Goal: Check status: Check status

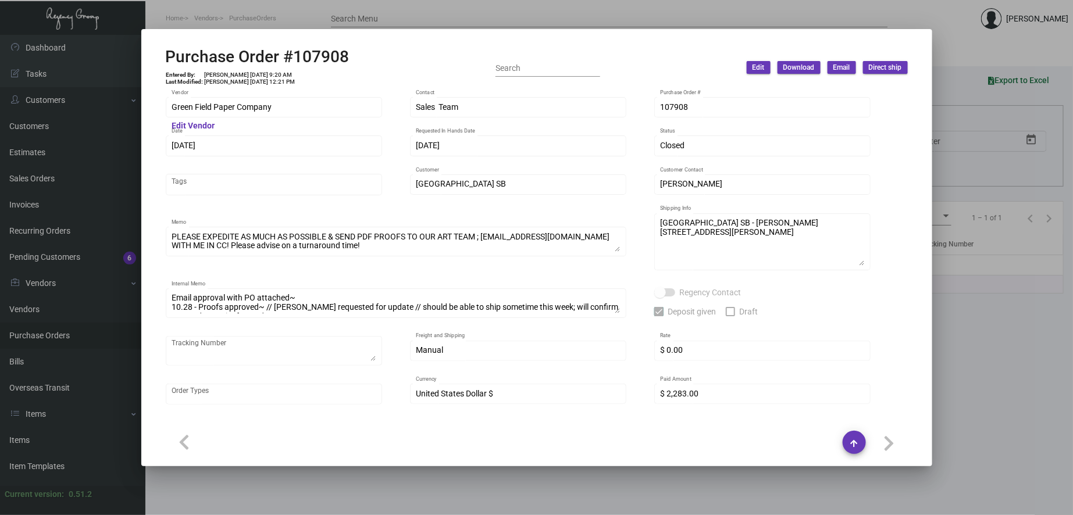
scroll to position [603, 0]
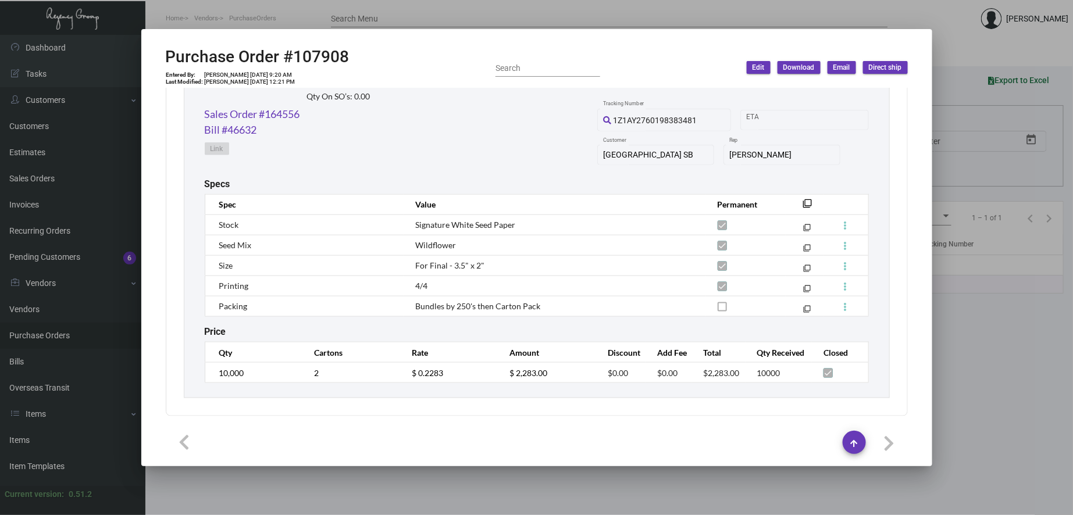
click at [295, 13] on div at bounding box center [536, 257] width 1073 height 515
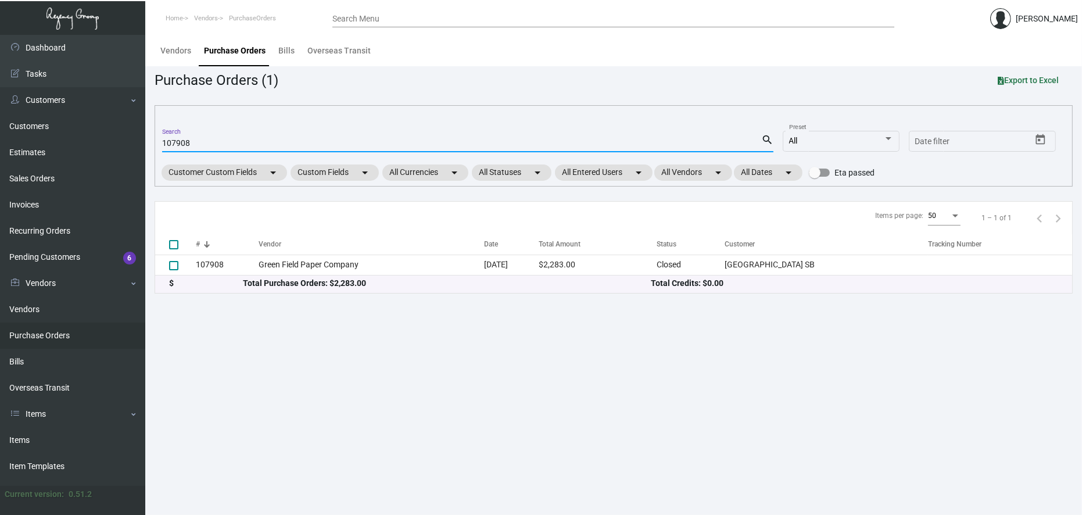
drag, startPoint x: 172, startPoint y: 141, endPoint x: 245, endPoint y: 141, distance: 72.7
click at [245, 141] on input "107908" at bounding box center [461, 143] width 599 height 9
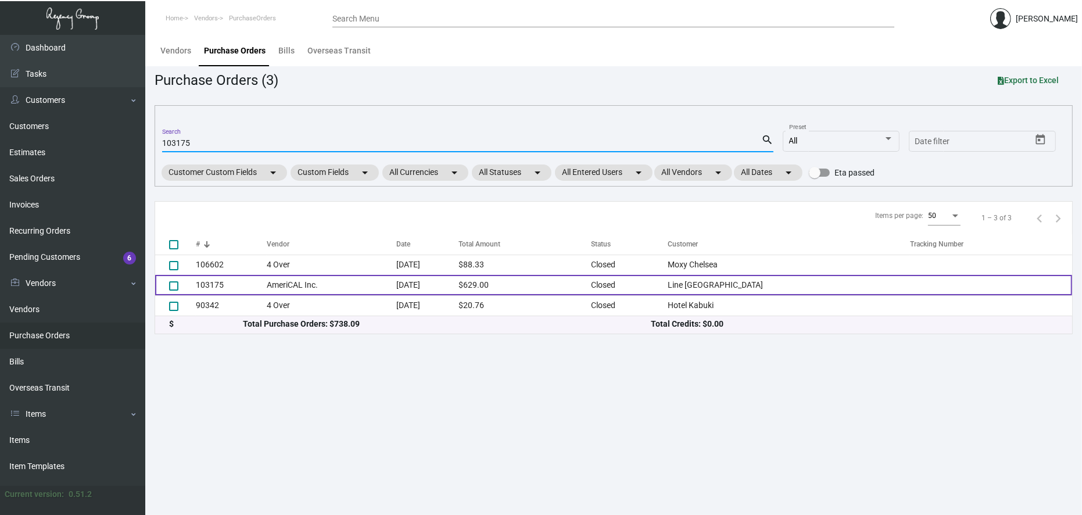
type input "103175"
click at [272, 277] on td "AmeriCAL Inc." at bounding box center [332, 285] width 130 height 20
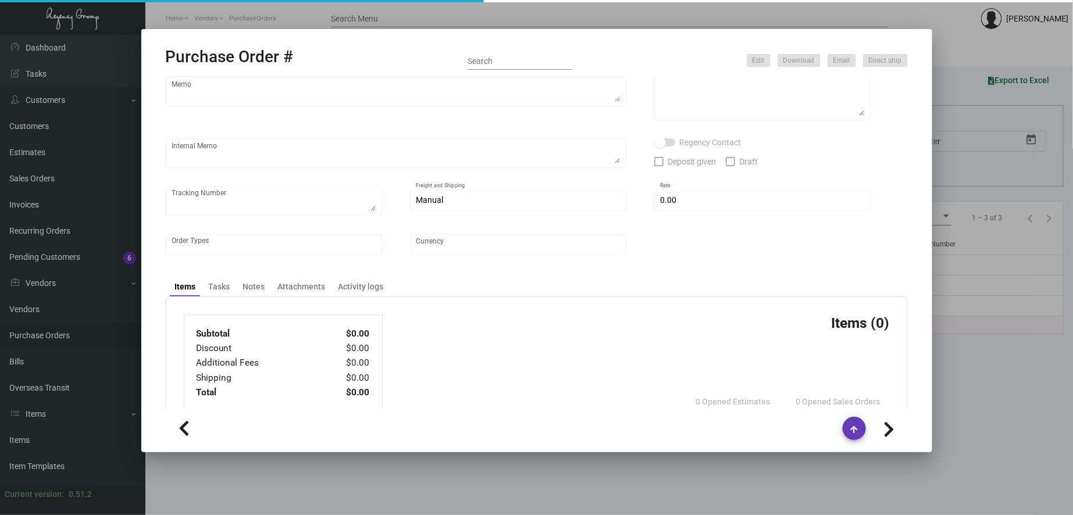
type input "AmeriCAL Inc."
type input "Send Orders"
type input "103175"
type input "[DATE]"
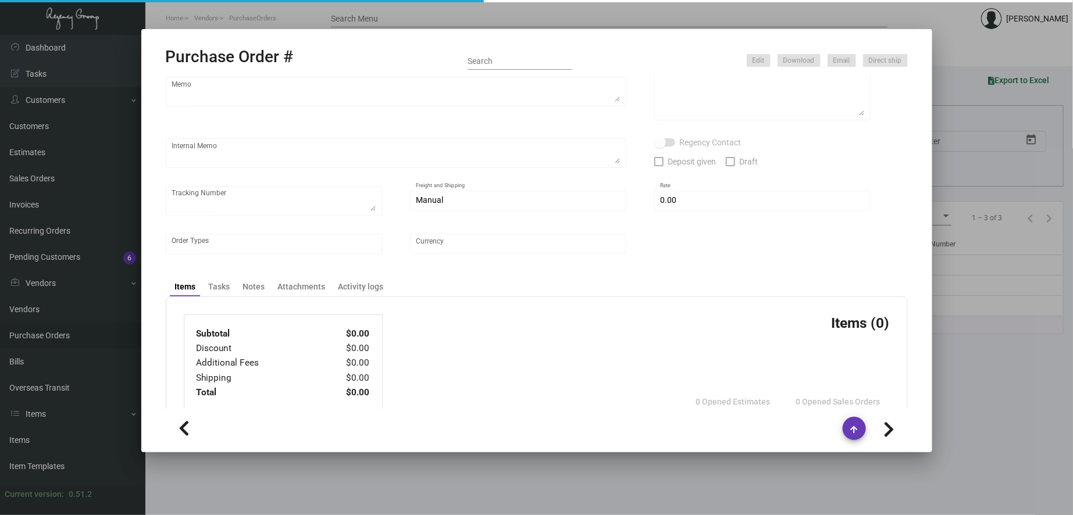
type input "Line [GEOGRAPHIC_DATA]"
type textarea "PLEASE SEND PDF PROOFS TO OUR ART TEAM ; [EMAIL_ADDRESS][DOMAIN_NAME] WITH ME I…"
type textarea "Regency Group NJ - [PERSON_NAME] [STREET_ADDRESS]"
type textarea "1.16 - Order confirmation received, Vendors order # is 1092555. [DATE] Shipped …"
checkbox input "true"
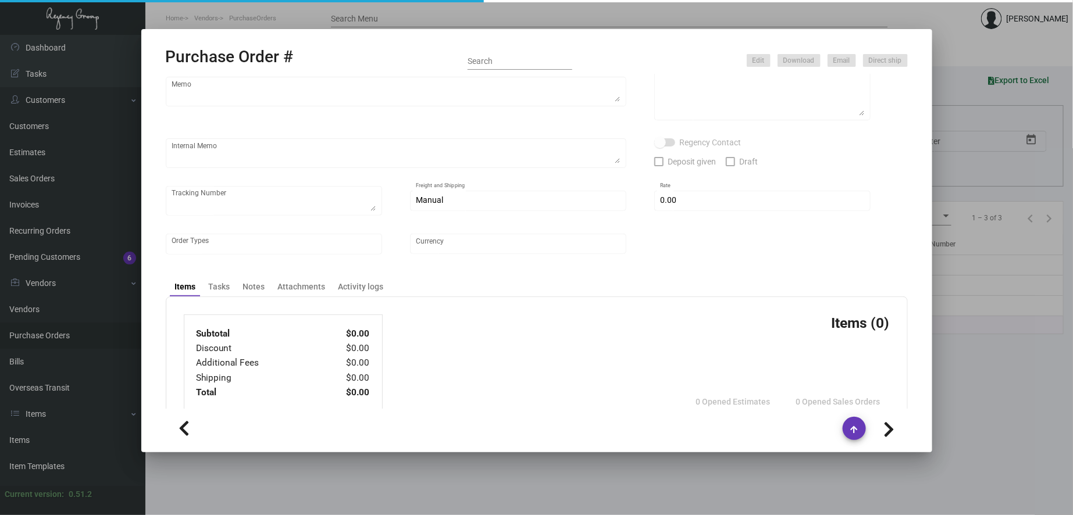
type input "$ 0.00"
type input "United States Dollar $"
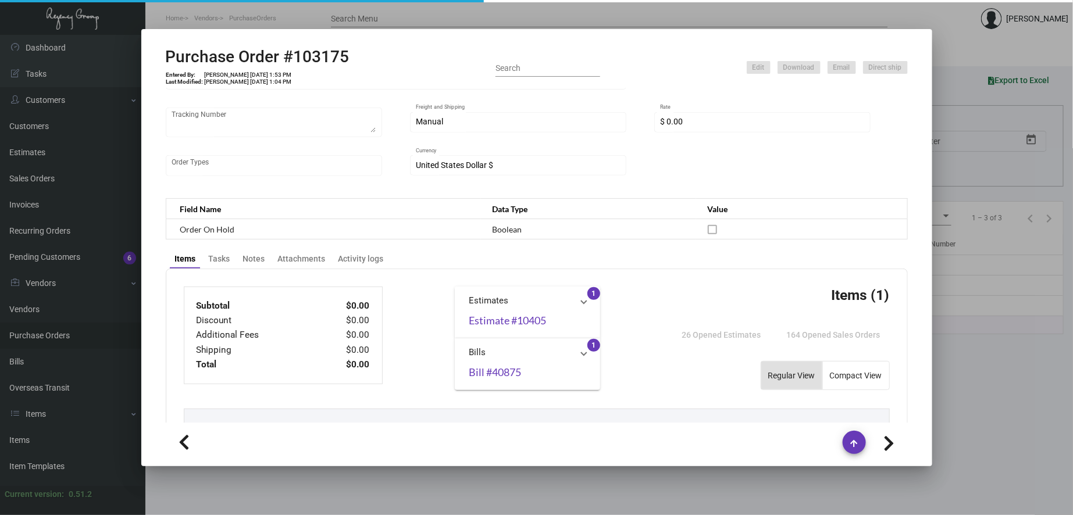
scroll to position [380, 0]
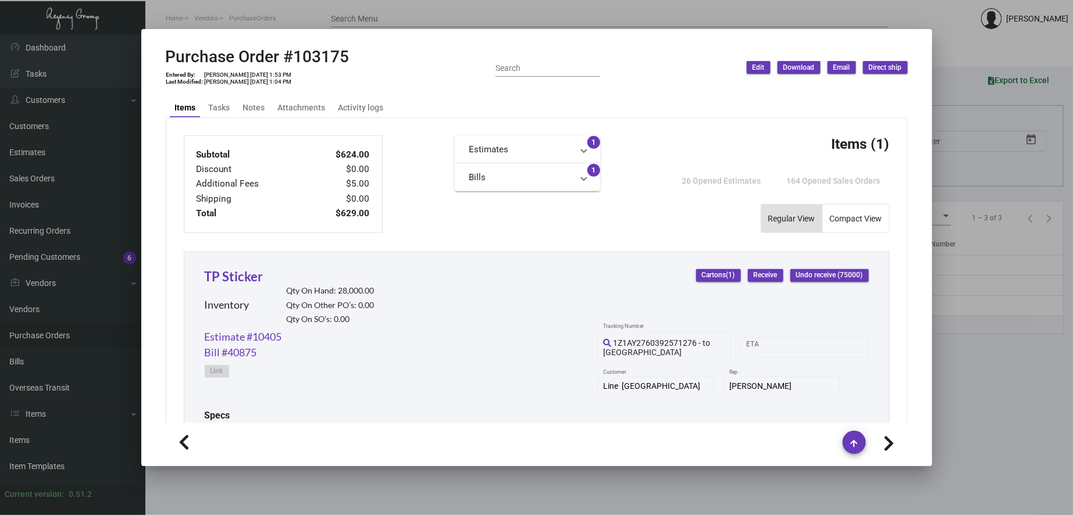
click at [237, 285] on div "TP Sticker Inventory Qty On Hand: 28,000.00 Qty On Other PO’s: 0.00 Qty On SO’s…" at bounding box center [290, 298] width 170 height 62
click at [240, 278] on link "TP Sticker" at bounding box center [234, 277] width 59 height 16
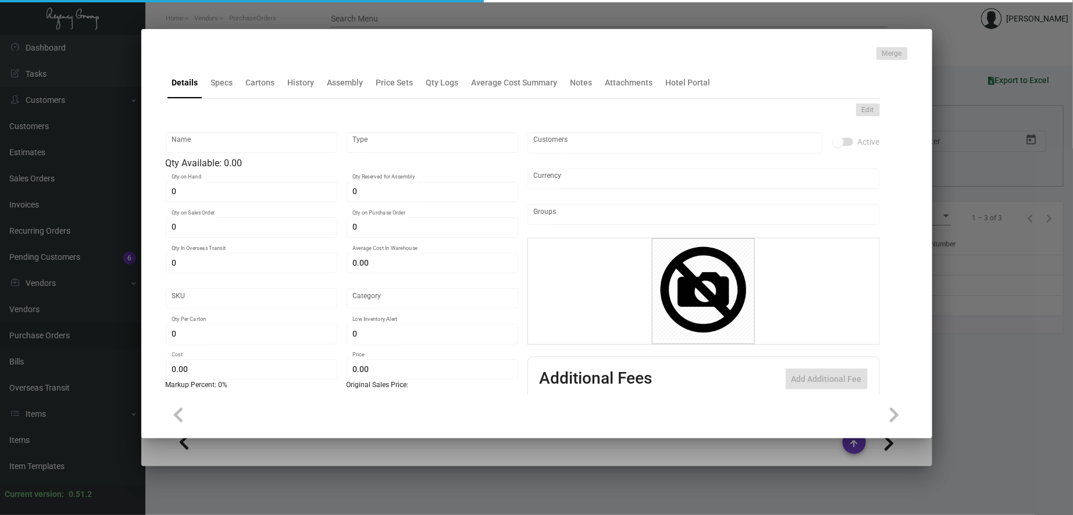
type input "TP Sticker"
type input "Inventory"
type input "28,000"
type input "$ 0.04788"
type input "802-TP Sticker-55"
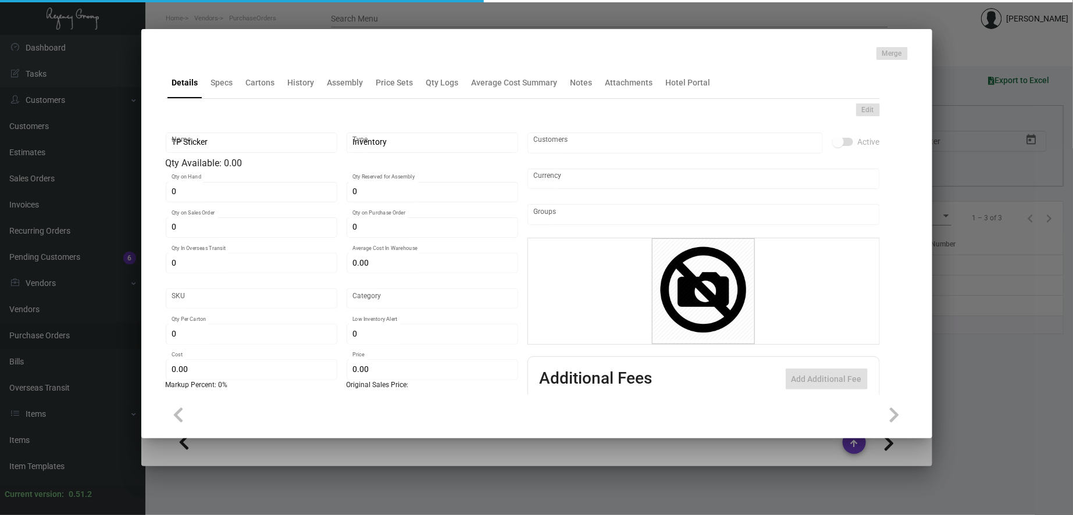
type input "Standard"
type input "75,000"
type input "$ 0.00832"
type input "$ 0.022"
checkbox input "true"
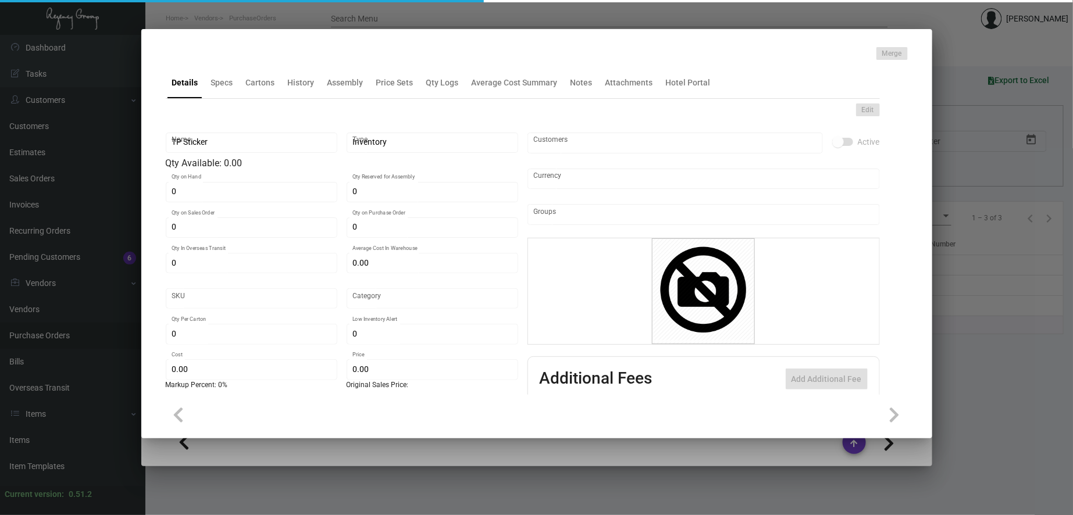
type input "United States Dollar $"
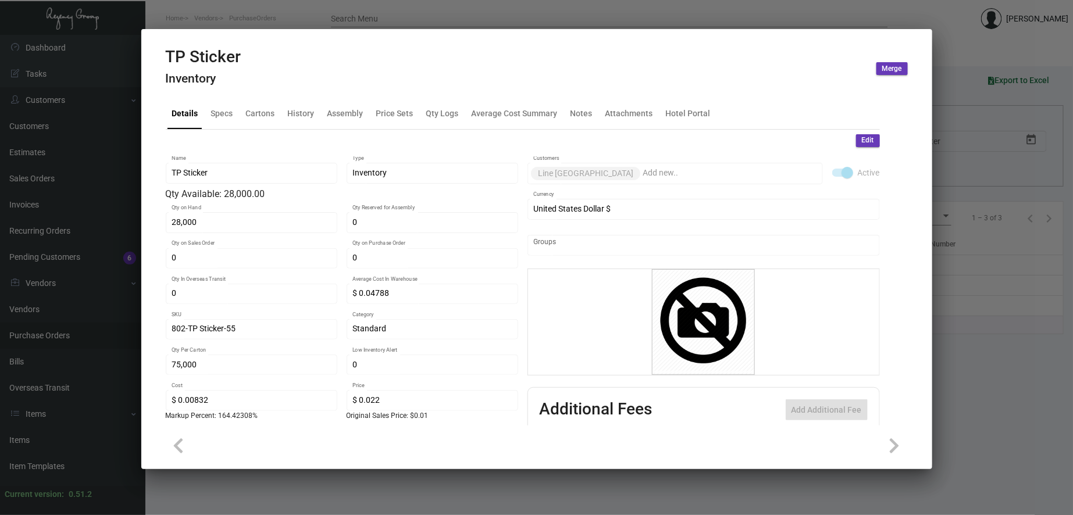
click at [302, 86] on div "TP Sticker Inventory Merge" at bounding box center [537, 69] width 742 height 44
click at [303, 117] on div "History" at bounding box center [301, 113] width 27 height 12
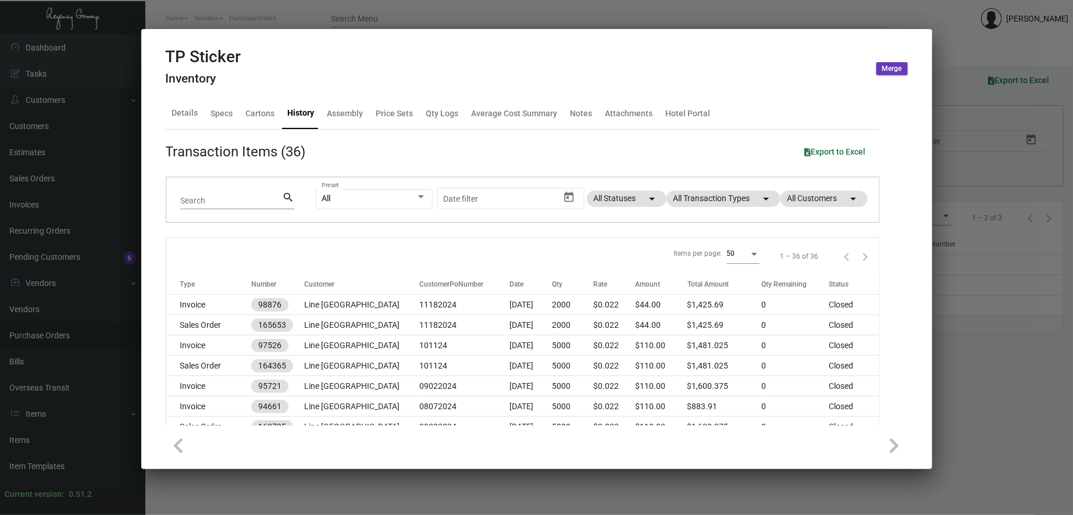
click at [709, 209] on div "All Preset Start date – Date filter All Statuses arrow_drop_down All Transactio…" at bounding box center [590, 199] width 549 height 45
click at [701, 201] on mat-chip "All Transaction Types arrow_drop_down" at bounding box center [723, 199] width 114 height 16
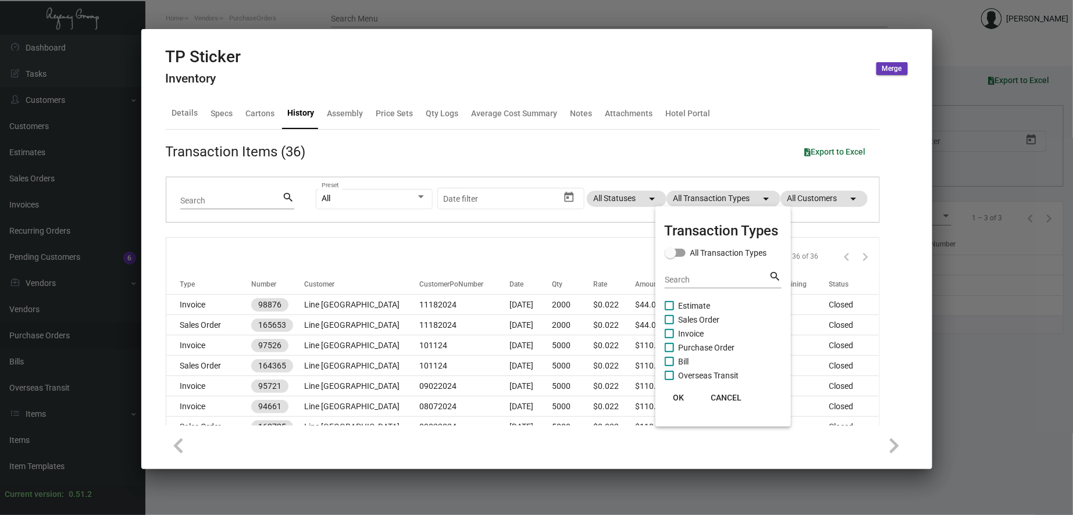
click at [695, 349] on span "Purchase Order" at bounding box center [706, 348] width 56 height 14
click at [669, 352] on input "Purchase Order" at bounding box center [669, 352] width 1 height 1
checkbox input "true"
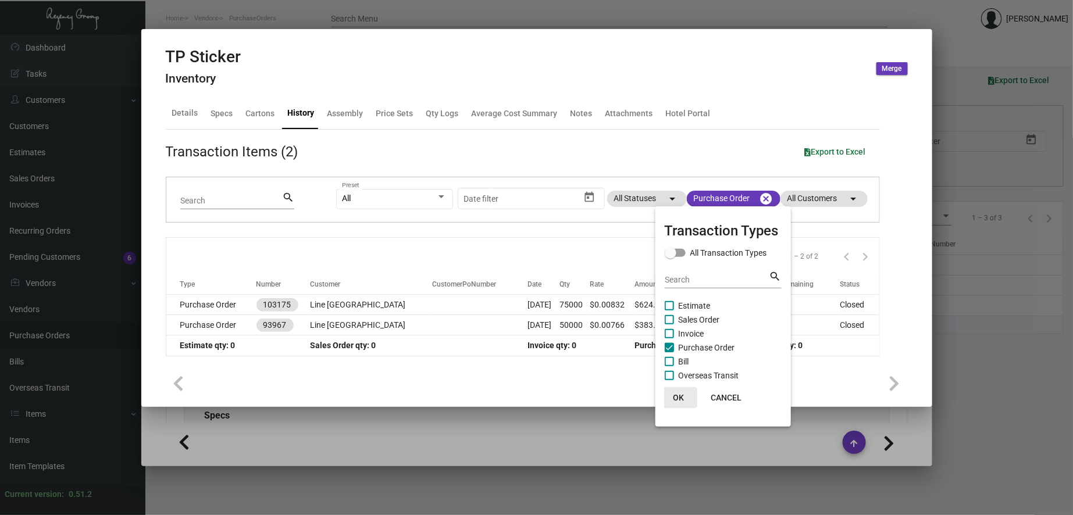
click at [677, 394] on span "OK" at bounding box center [678, 397] width 11 height 9
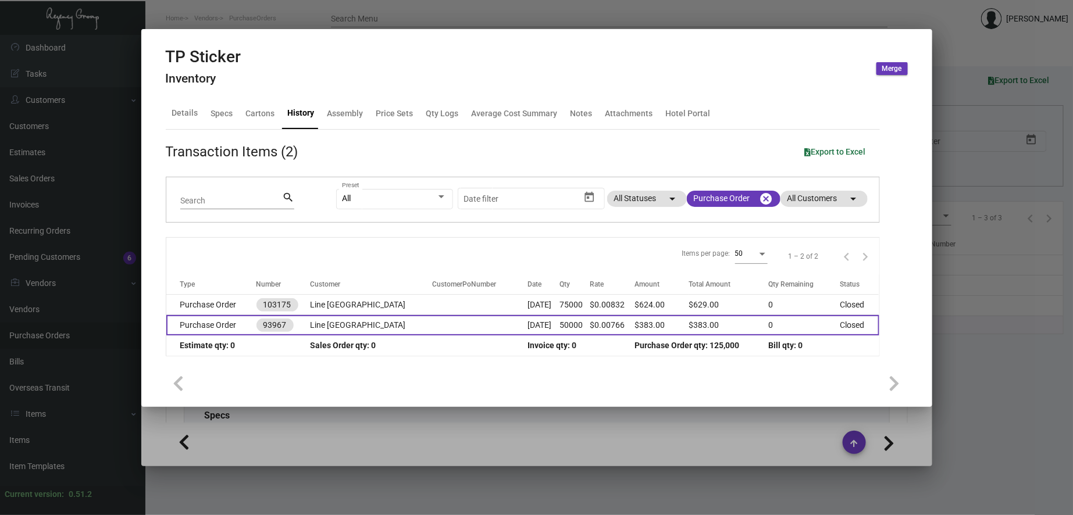
click at [391, 323] on td "Line [GEOGRAPHIC_DATA]" at bounding box center [371, 325] width 122 height 20
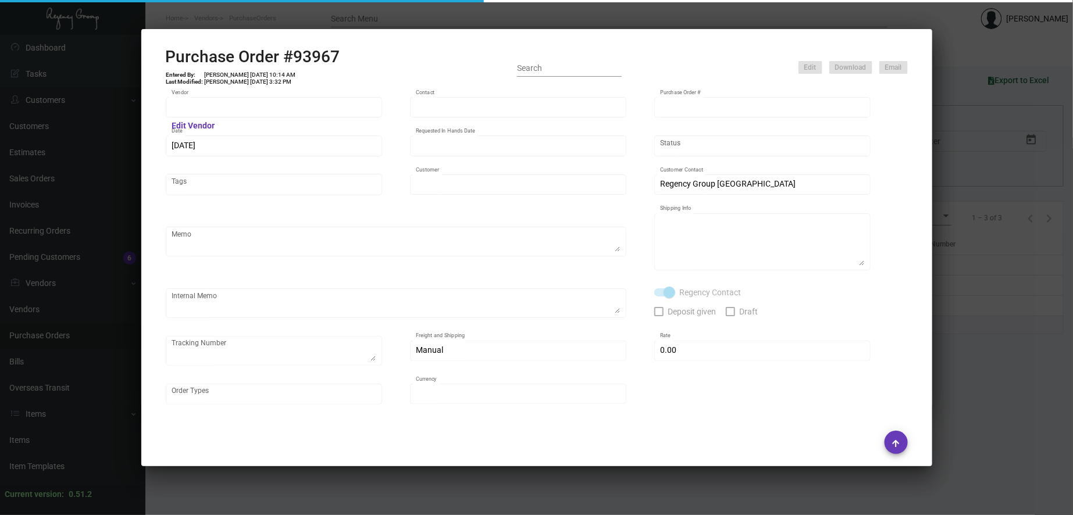
type input "AmeriCAL Inc."
type input "Send Orders"
type input "93967"
type input "[DATE]"
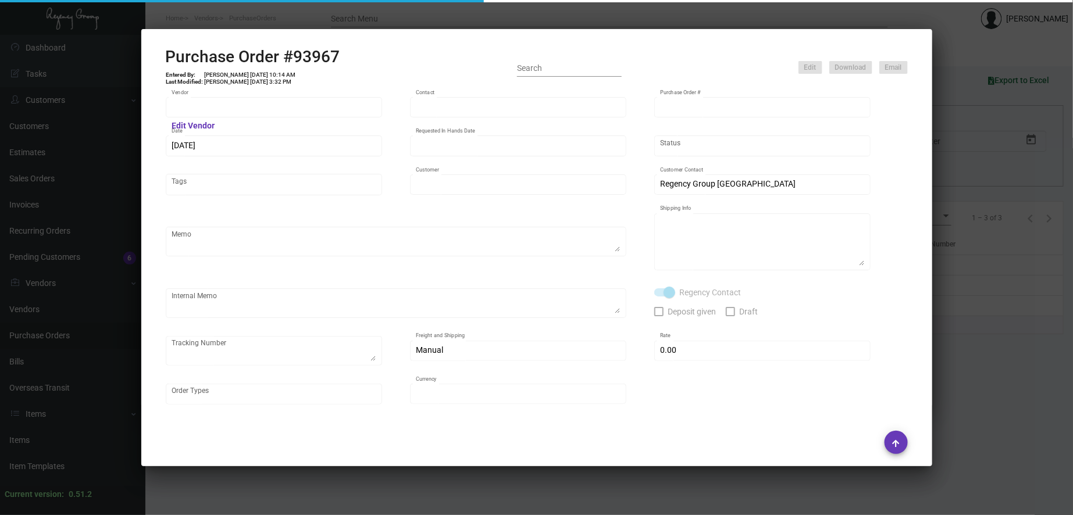
type input "Line [GEOGRAPHIC_DATA]"
type textarea "Regency Group NJ - [PERSON_NAME] [STREET_ADDRESS]"
checkbox input "true"
type input "$ 0.00"
type input "United States Dollar $"
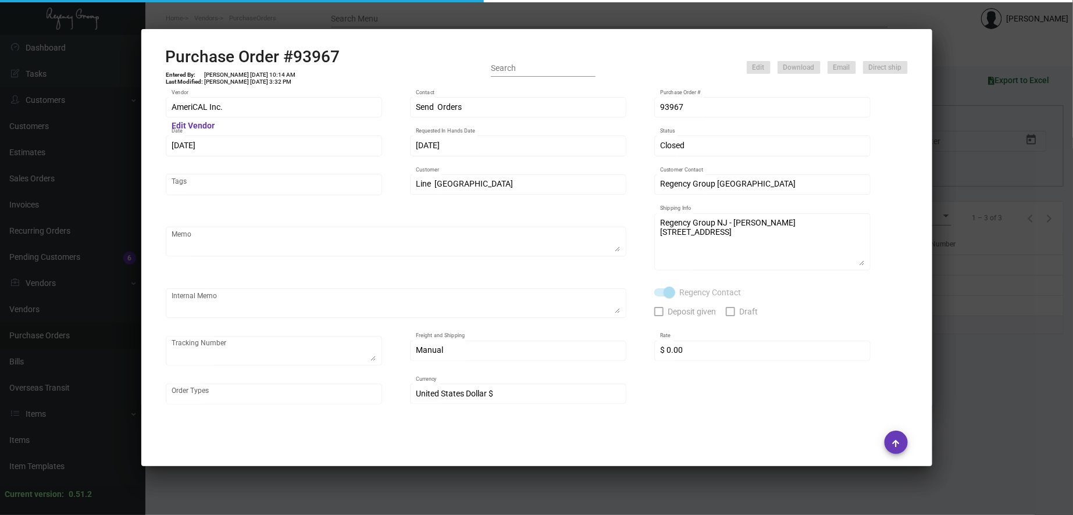
click at [371, 13] on div at bounding box center [536, 257] width 1073 height 515
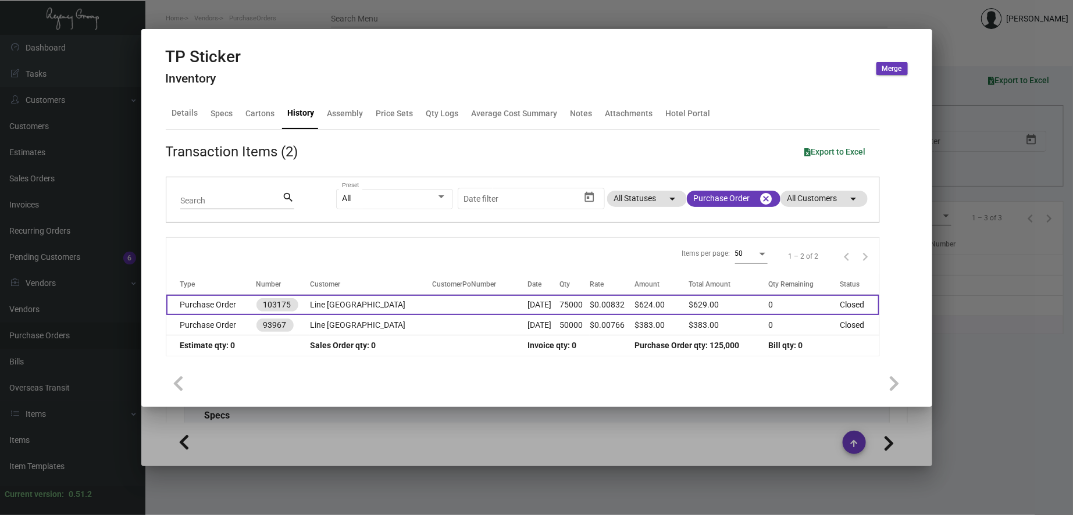
click at [327, 309] on td "Line [GEOGRAPHIC_DATA]" at bounding box center [371, 305] width 122 height 20
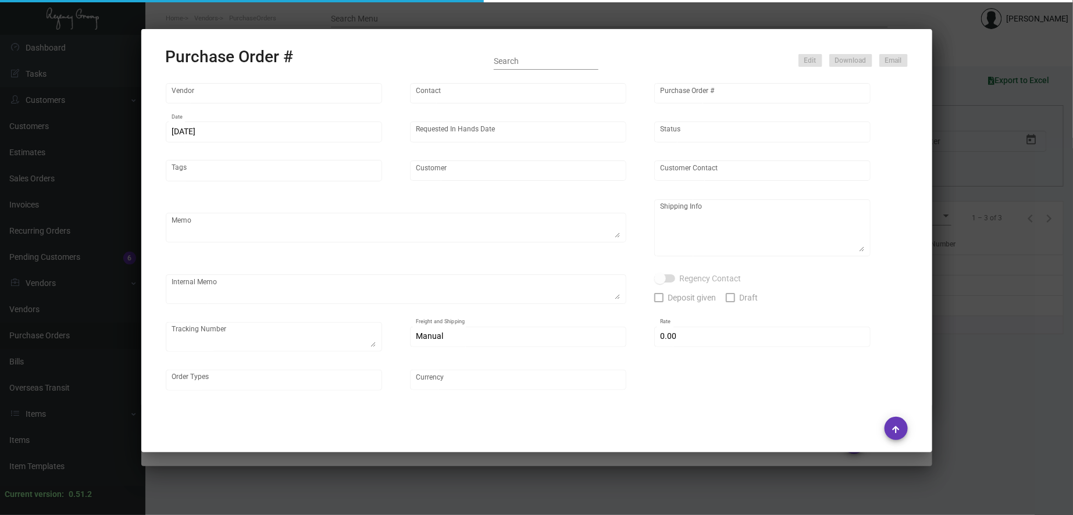
type input "AmeriCAL Inc."
type input "Send Orders"
type input "103175"
type input "[DATE]"
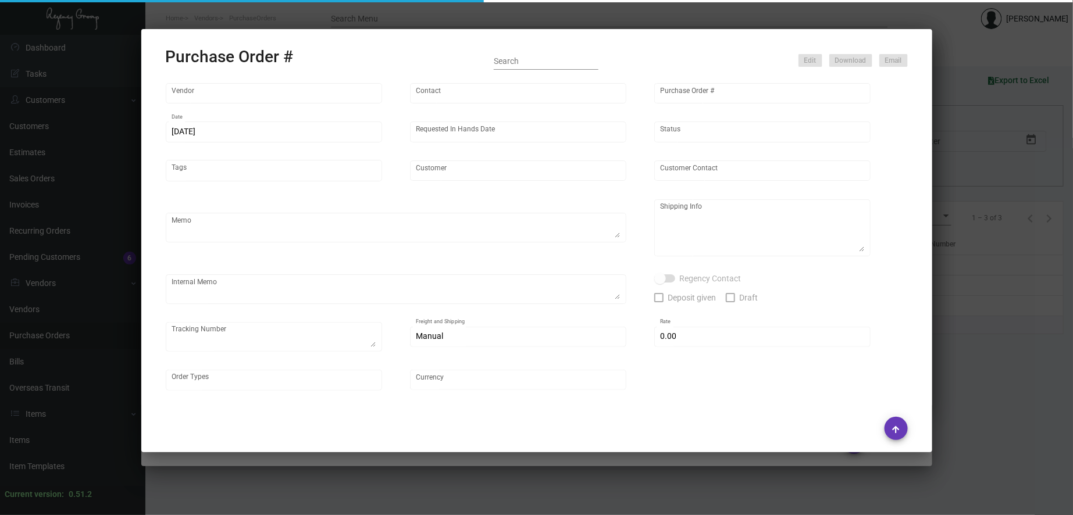
type input "Line [GEOGRAPHIC_DATA]"
type textarea "PLEASE SEND PDF PROOFS TO OUR ART TEAM ; [EMAIL_ADDRESS][DOMAIN_NAME] WITH ME I…"
type textarea "Regency Group NJ - [PERSON_NAME] [STREET_ADDRESS]"
type textarea "1.16 - Order confirmation received, Vendors order # is 1092555. [DATE] Shipped …"
checkbox input "true"
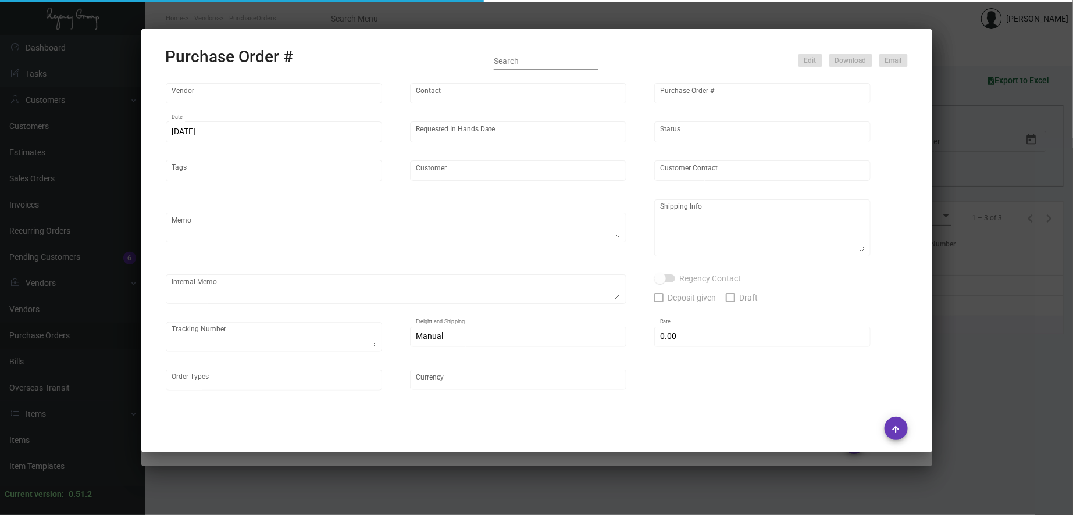
type input "$ 0.00"
type input "United States Dollar $"
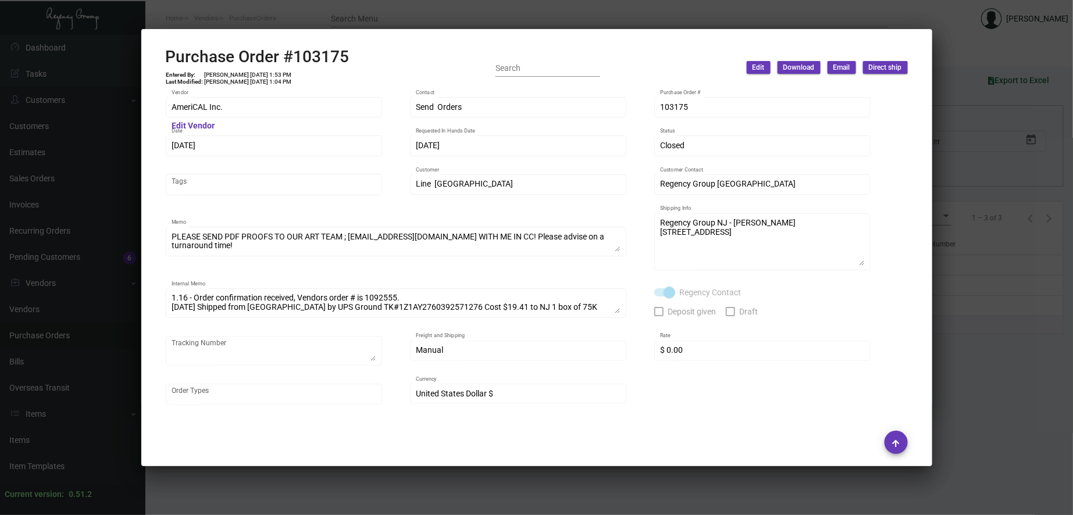
click at [154, 119] on div "AmeriCAL Inc. Vendor Edit Vendor Send Orders Contact 103175 Purchase Order # [D…" at bounding box center [537, 255] width 770 height 335
click at [813, 425] on div at bounding box center [537, 443] width 742 height 40
